Goal: Information Seeking & Learning: Find specific fact

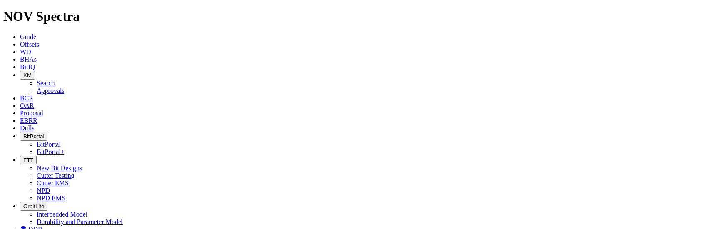
click at [20, 41] on icon at bounding box center [20, 44] width 0 height 7
click at [35, 71] on button "KM" at bounding box center [27, 75] width 15 height 9
click at [55, 79] on link "Search" at bounding box center [46, 82] width 18 height 7
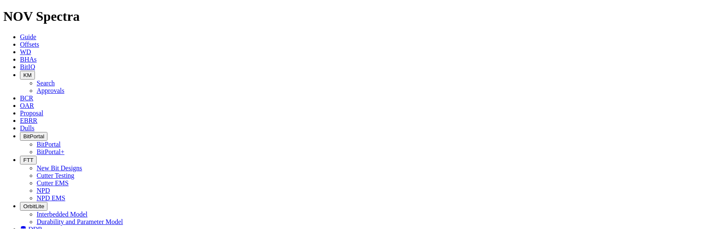
type input "test"
click at [36, 33] on span "Guide" at bounding box center [28, 36] width 16 height 7
